Goal: Navigation & Orientation: Go to known website

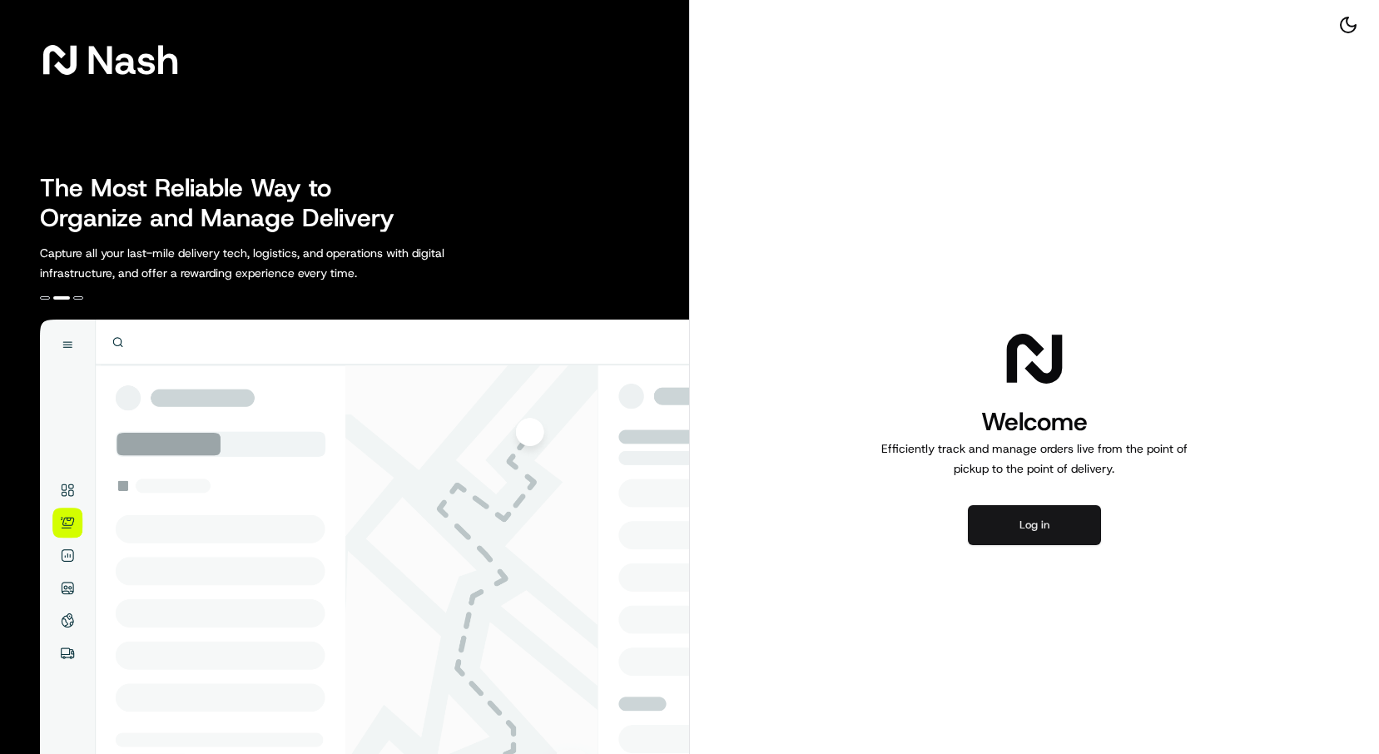
click at [1023, 532] on button "Log in" at bounding box center [1034, 525] width 133 height 40
